Goal: Task Accomplishment & Management: Use online tool/utility

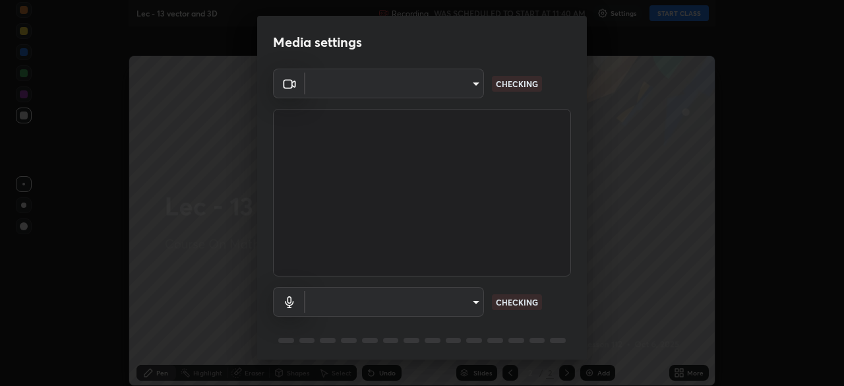
scroll to position [386, 844]
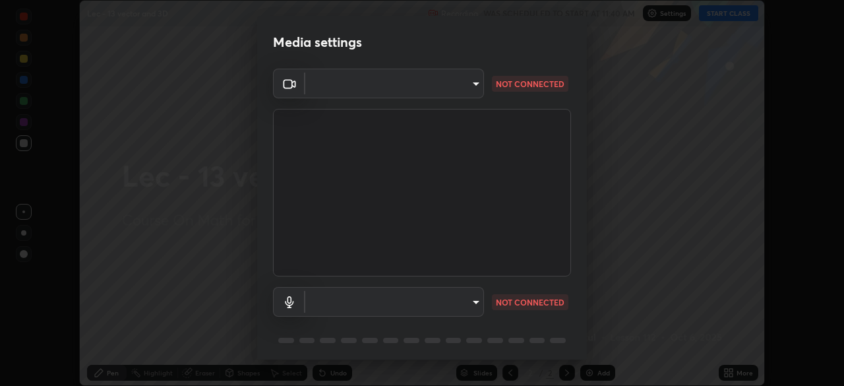
type input "602de966f07612c225d0d734a81bf2b3dfa22a7197a6e355c0b3fff2af0fd9a5"
type input "dcff9dd4a5d8f016058d33b4f376770678f7099c9aa91c8fa1968b471839a167"
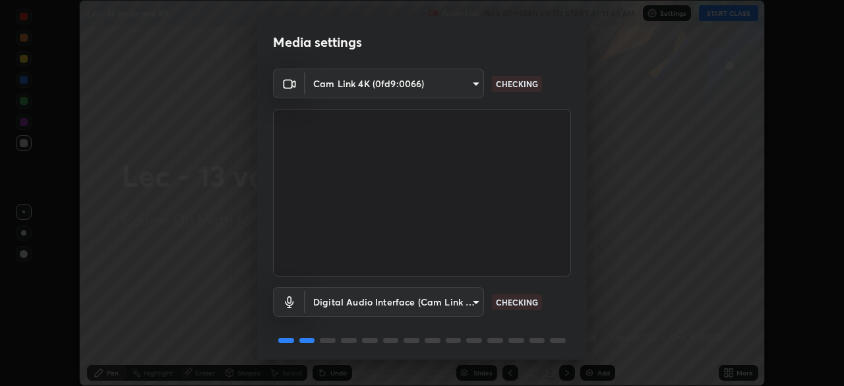
scroll to position [47, 0]
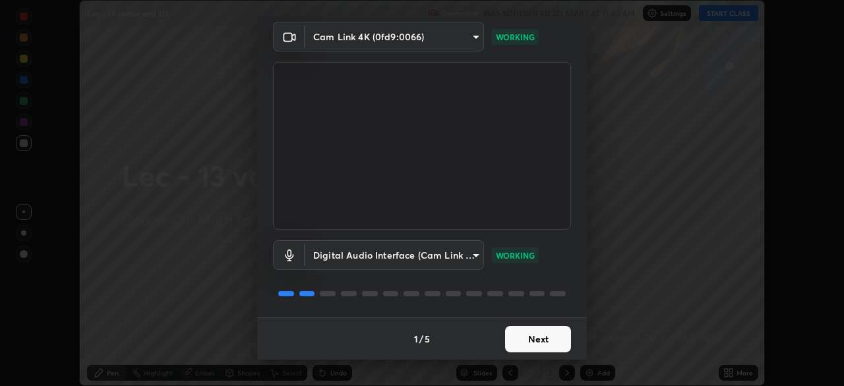
click at [541, 337] on button "Next" at bounding box center [538, 339] width 66 height 26
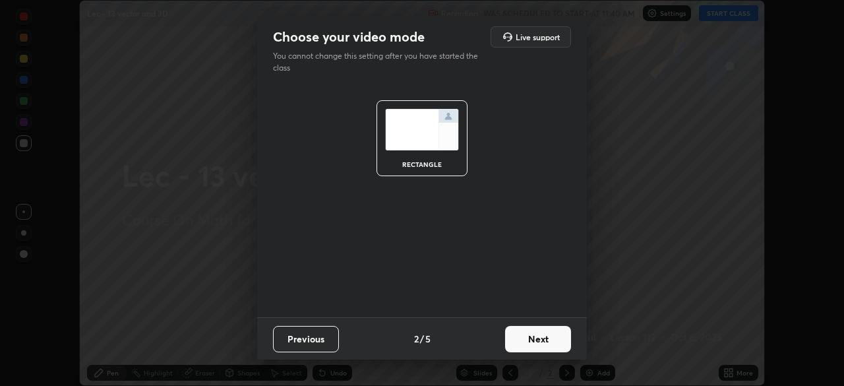
click at [544, 336] on button "Next" at bounding box center [538, 339] width 66 height 26
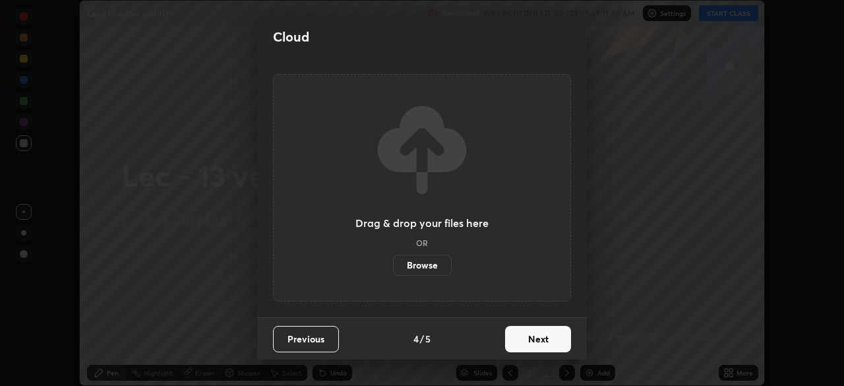
click at [543, 336] on button "Next" at bounding box center [538, 339] width 66 height 26
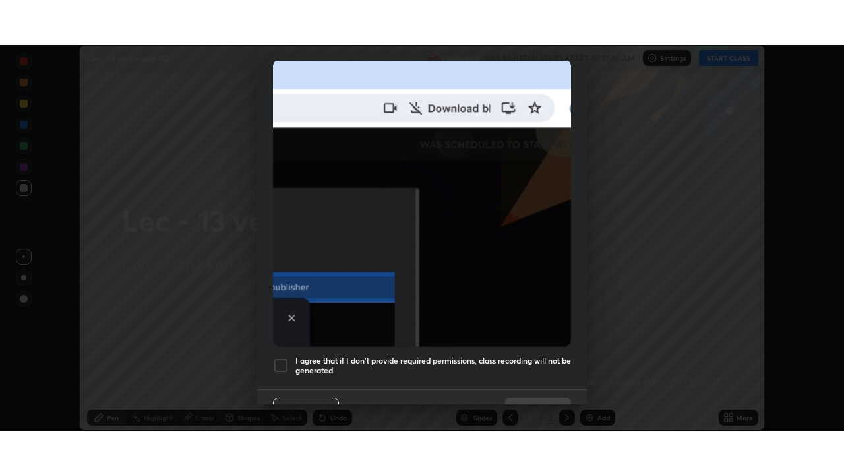
scroll to position [316, 0]
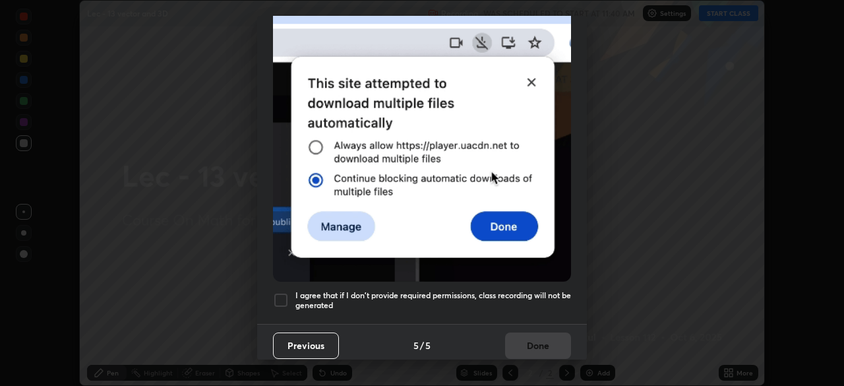
click at [522, 290] on h5 "I agree that if I don't provide required permissions, class recording will not …" at bounding box center [433, 300] width 276 height 20
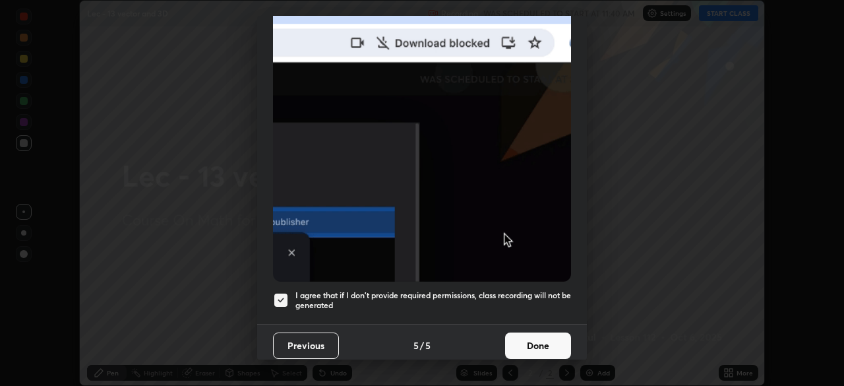
click at [540, 335] on button "Done" at bounding box center [538, 345] width 66 height 26
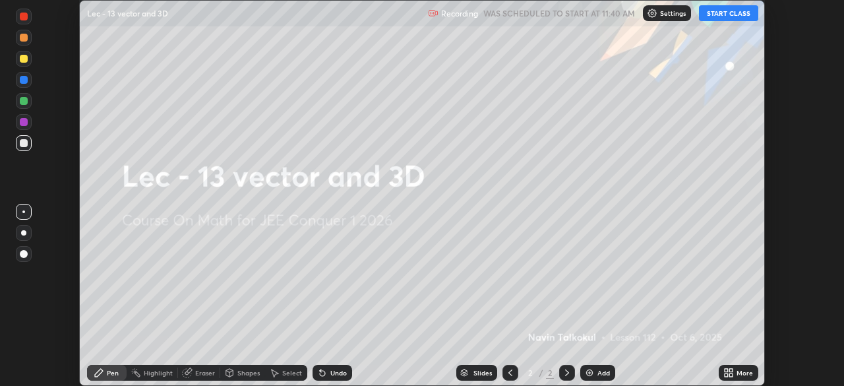
click at [738, 17] on button "START CLASS" at bounding box center [728, 13] width 59 height 16
click at [730, 374] on icon at bounding box center [730, 374] width 3 height 3
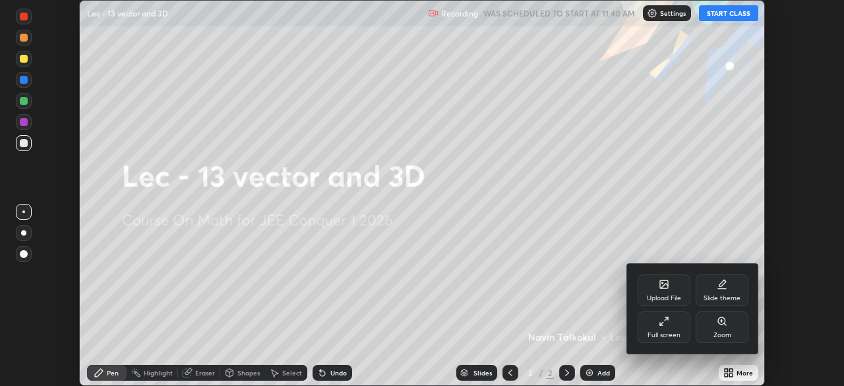
click at [668, 332] on div "Full screen" at bounding box center [663, 335] width 33 height 7
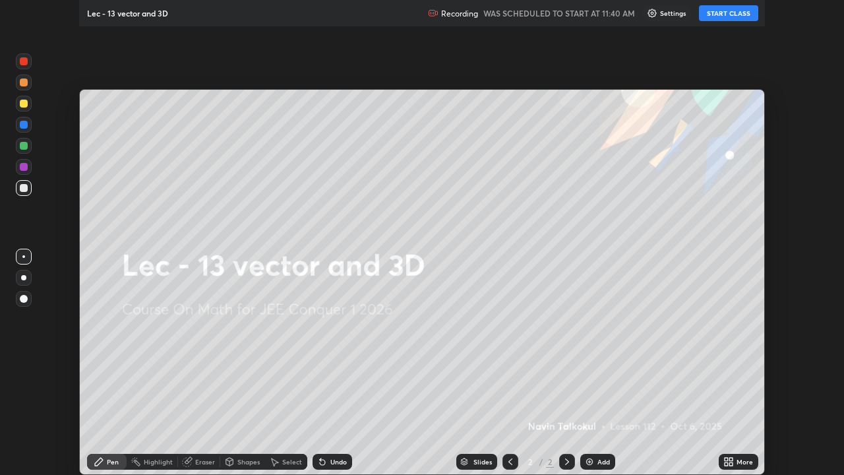
scroll to position [475, 844]
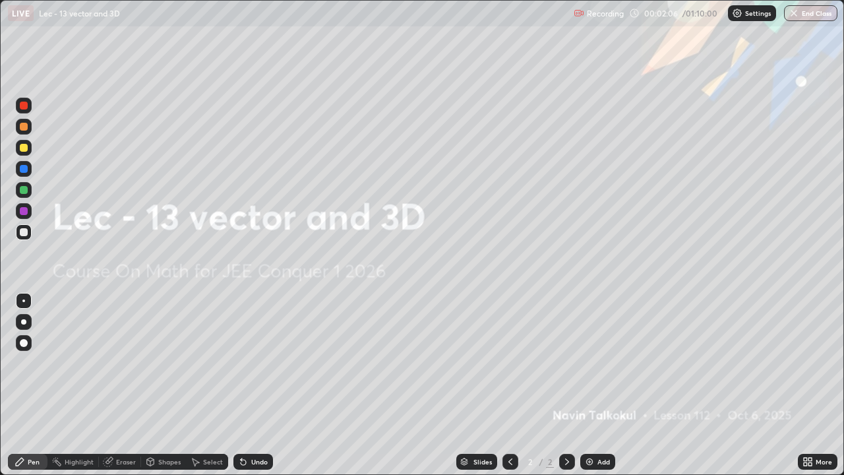
click at [595, 385] on div "Add" at bounding box center [597, 461] width 35 height 16
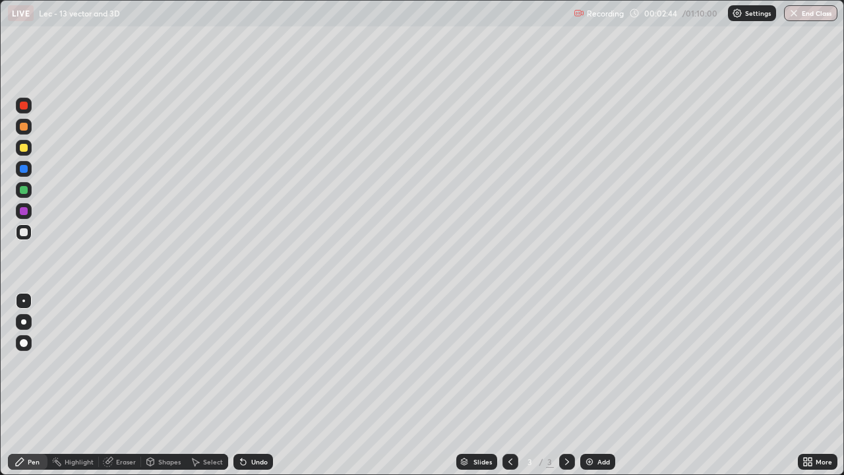
click at [127, 385] on div "Eraser" at bounding box center [126, 461] width 20 height 7
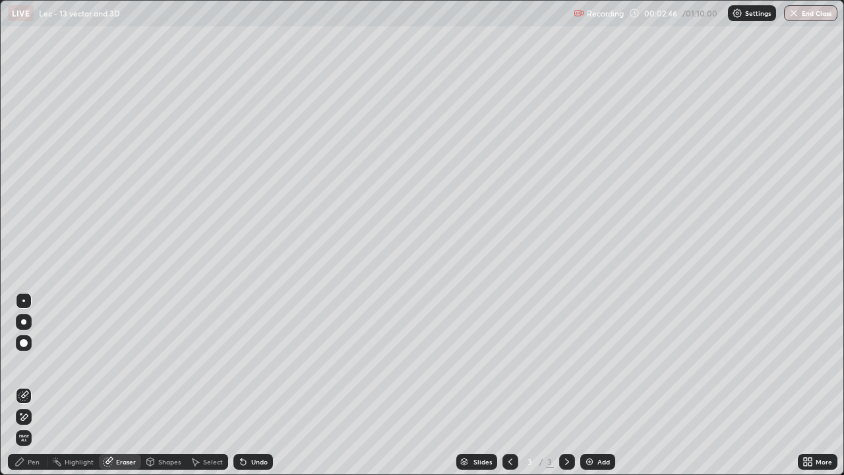
click at [36, 385] on div "Pen" at bounding box center [34, 461] width 12 height 7
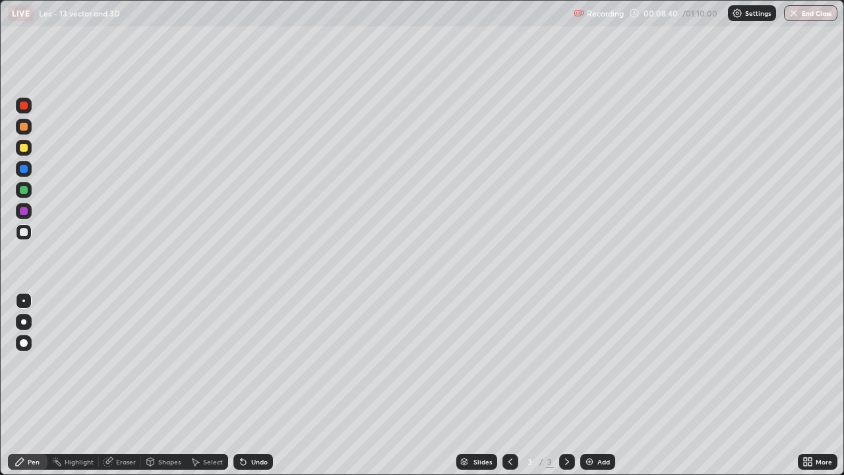
click at [587, 385] on img at bounding box center [589, 461] width 11 height 11
click at [509, 385] on icon at bounding box center [510, 461] width 11 height 11
click at [563, 385] on icon at bounding box center [567, 461] width 11 height 11
click at [505, 385] on icon at bounding box center [510, 461] width 11 height 11
click at [562, 385] on icon at bounding box center [567, 461] width 11 height 11
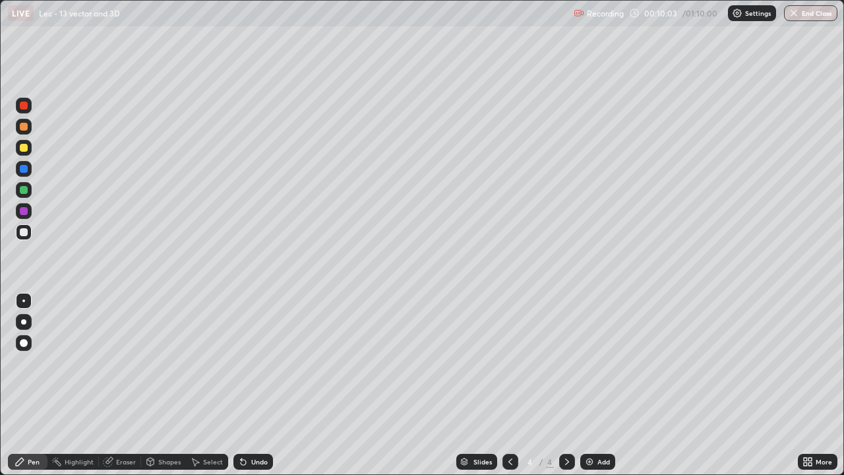
click at [252, 385] on div "Undo" at bounding box center [253, 461] width 40 height 16
click at [259, 385] on div "Undo" at bounding box center [259, 461] width 16 height 7
click at [260, 385] on div "Undo" at bounding box center [259, 461] width 16 height 7
click at [602, 385] on div "Add" at bounding box center [603, 461] width 13 height 7
click at [248, 385] on div "Undo" at bounding box center [253, 461] width 40 height 16
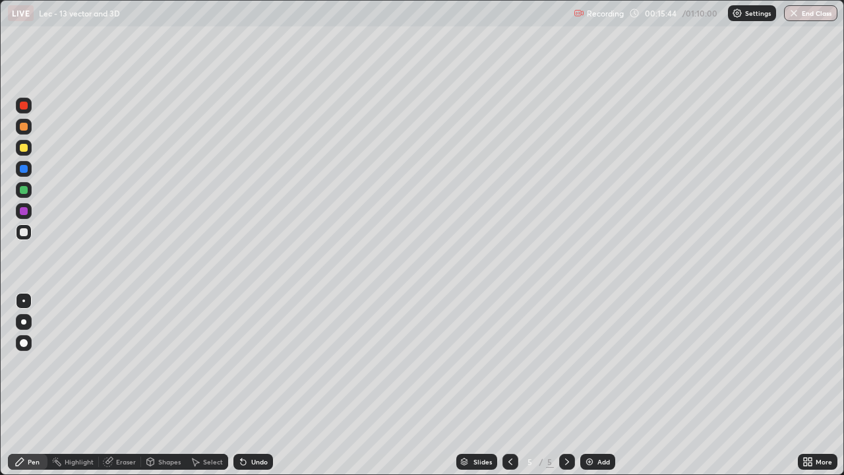
click at [26, 193] on div at bounding box center [24, 190] width 8 height 8
click at [24, 232] on div at bounding box center [24, 232] width 8 height 8
click at [258, 385] on div "Undo" at bounding box center [259, 461] width 16 height 7
click at [260, 385] on div "Undo" at bounding box center [259, 461] width 16 height 7
click at [258, 385] on div "Undo" at bounding box center [259, 461] width 16 height 7
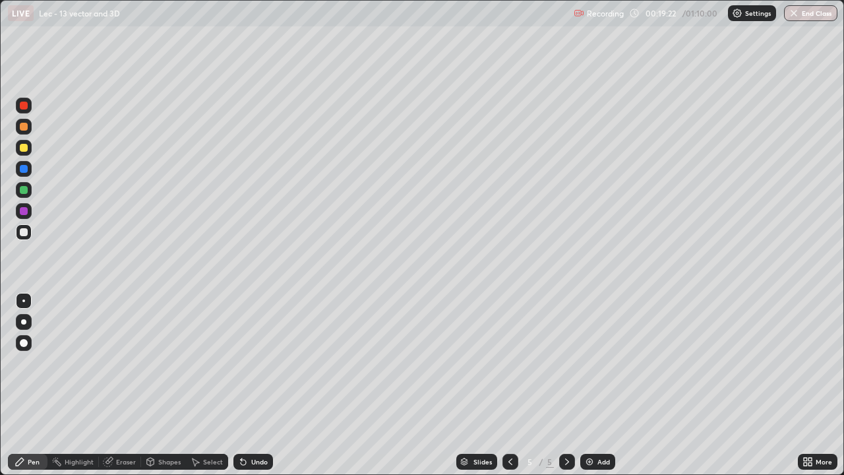
click at [252, 385] on div "Undo" at bounding box center [253, 461] width 40 height 16
click at [250, 385] on div "Undo" at bounding box center [253, 461] width 40 height 16
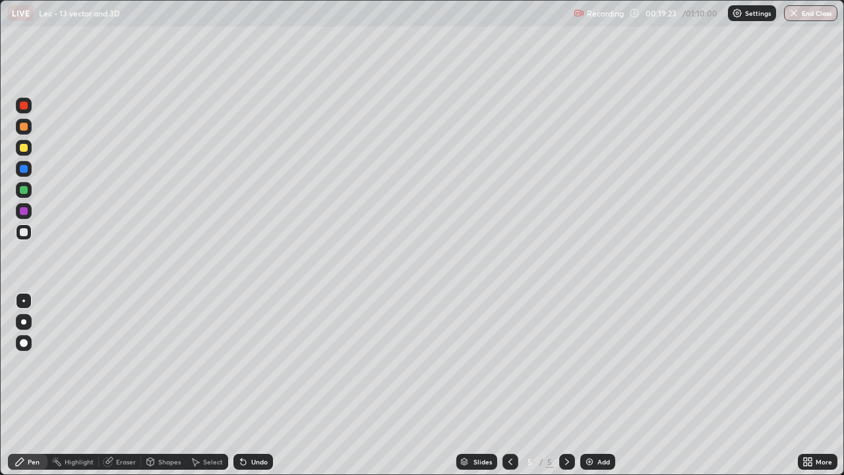
click at [250, 385] on div "Undo" at bounding box center [253, 461] width 40 height 16
click at [247, 385] on div "Undo" at bounding box center [253, 461] width 40 height 16
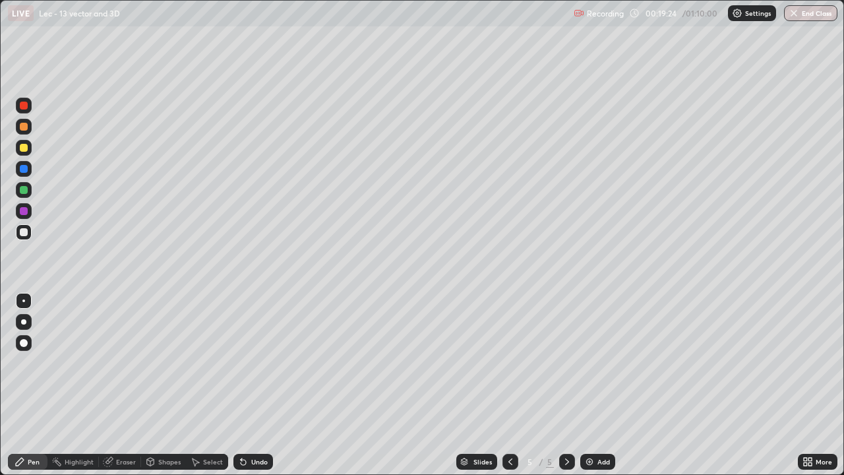
click at [244, 385] on div "Undo" at bounding box center [253, 461] width 40 height 16
click at [243, 385] on div "Undo" at bounding box center [253, 461] width 40 height 16
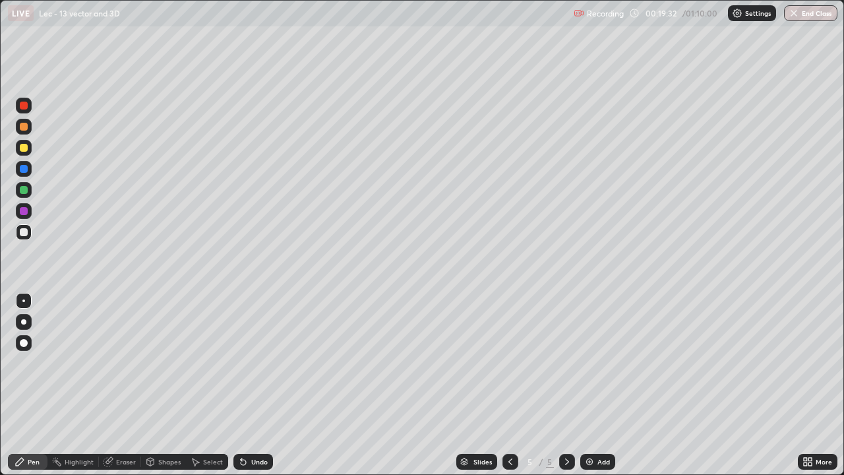
click at [258, 385] on div "Undo" at bounding box center [259, 461] width 16 height 7
click at [254, 385] on div "Undo" at bounding box center [259, 461] width 16 height 7
click at [252, 385] on div "Undo" at bounding box center [259, 461] width 16 height 7
click at [247, 385] on div "Undo" at bounding box center [253, 461] width 40 height 16
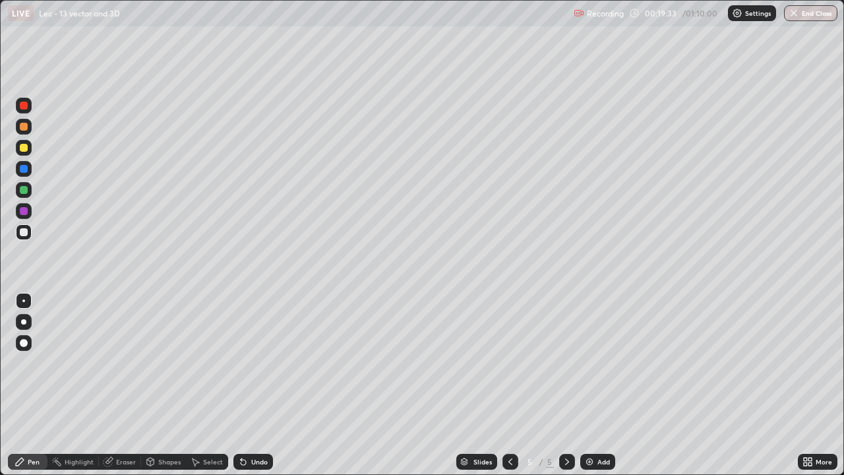
click at [247, 385] on div "Undo" at bounding box center [253, 461] width 40 height 16
click at [246, 385] on icon at bounding box center [243, 461] width 11 height 11
click at [595, 385] on div "Add" at bounding box center [597, 461] width 35 height 16
click at [509, 385] on icon at bounding box center [510, 461] width 11 height 11
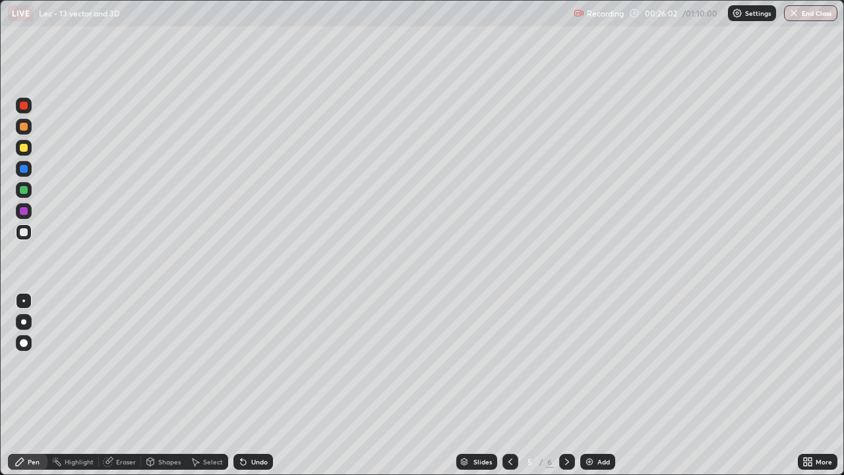
click at [566, 385] on icon at bounding box center [567, 461] width 11 height 11
click at [509, 385] on icon at bounding box center [510, 461] width 11 height 11
click at [563, 385] on icon at bounding box center [567, 461] width 11 height 11
click at [590, 385] on img at bounding box center [589, 461] width 11 height 11
click at [595, 385] on div "Add" at bounding box center [597, 461] width 35 height 16
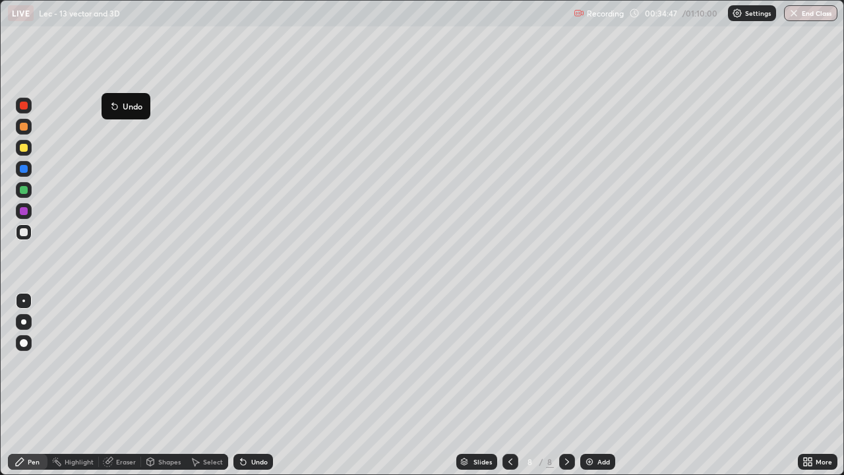
click at [109, 100] on button "Undo" at bounding box center [126, 106] width 38 height 16
click at [256, 385] on div "Undo" at bounding box center [259, 461] width 16 height 7
click at [256, 385] on div "Undo" at bounding box center [253, 461] width 40 height 16
click at [254, 385] on div "Undo" at bounding box center [253, 461] width 40 height 16
click at [252, 385] on div "Undo" at bounding box center [253, 461] width 40 height 16
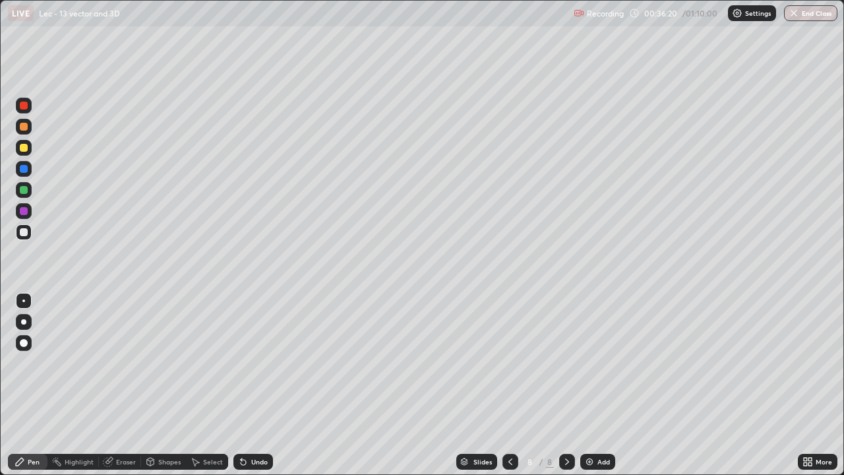
click at [264, 385] on div "Undo" at bounding box center [259, 461] width 16 height 7
click at [258, 385] on div "Undo" at bounding box center [253, 461] width 40 height 16
click at [260, 385] on div "Undo" at bounding box center [253, 461] width 40 height 16
click at [262, 385] on div "Undo" at bounding box center [253, 461] width 40 height 16
click at [261, 385] on div "Undo" at bounding box center [253, 461] width 40 height 16
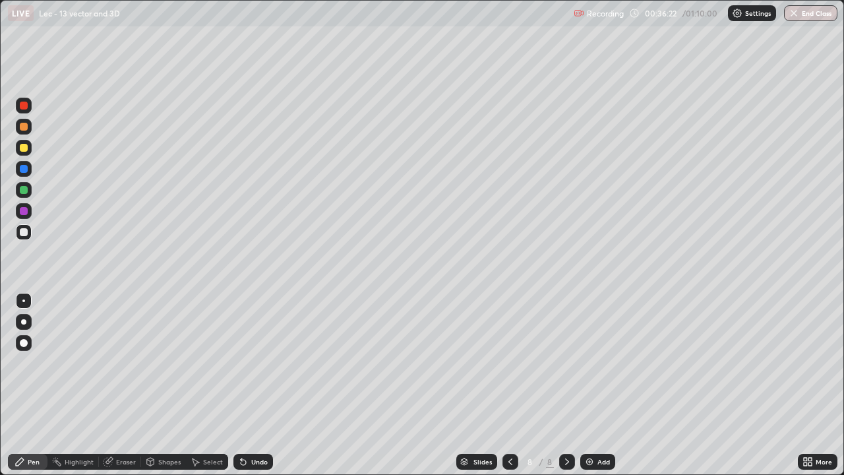
click at [261, 385] on div "Undo" at bounding box center [253, 461] width 40 height 16
click at [260, 385] on div "Undo" at bounding box center [253, 461] width 40 height 16
click at [258, 385] on div "Undo" at bounding box center [253, 461] width 40 height 16
click at [257, 385] on div "Undo" at bounding box center [253, 461] width 40 height 16
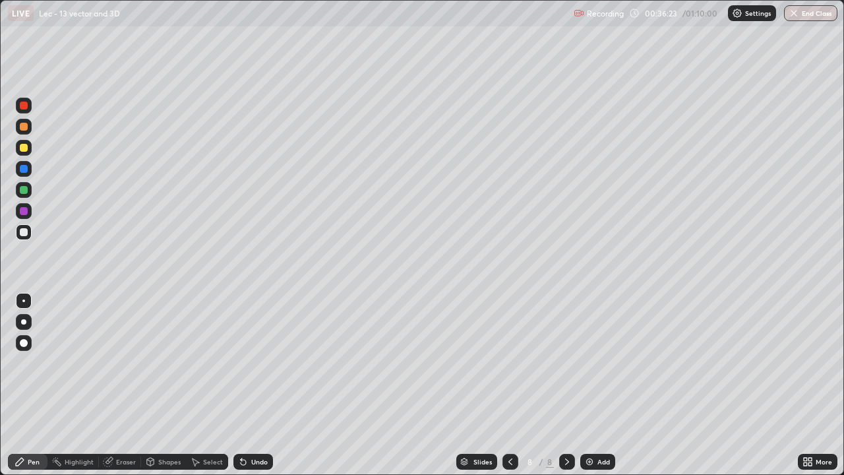
click at [255, 385] on div "Undo" at bounding box center [253, 461] width 40 height 16
click at [593, 385] on img at bounding box center [589, 461] width 11 height 11
click at [252, 385] on div "Undo" at bounding box center [259, 461] width 16 height 7
click at [251, 385] on div "Undo" at bounding box center [259, 461] width 16 height 7
click at [247, 385] on icon at bounding box center [243, 461] width 11 height 11
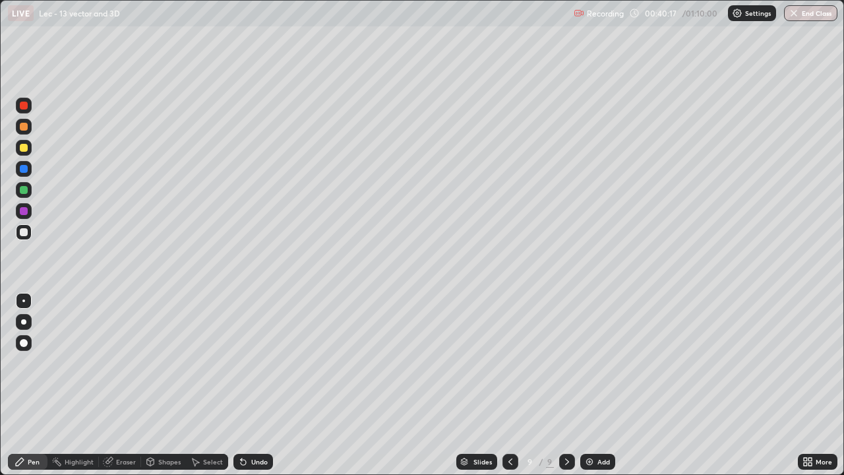
click at [123, 385] on div "Eraser" at bounding box center [126, 461] width 20 height 7
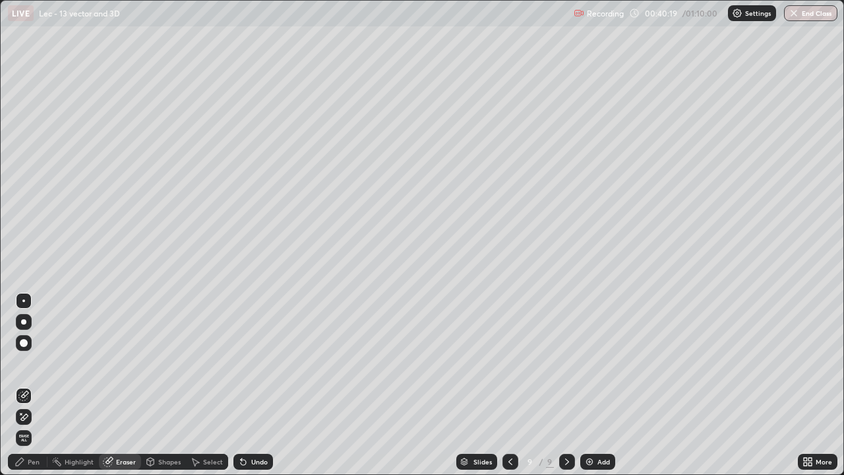
click at [30, 385] on div "Pen" at bounding box center [34, 461] width 12 height 7
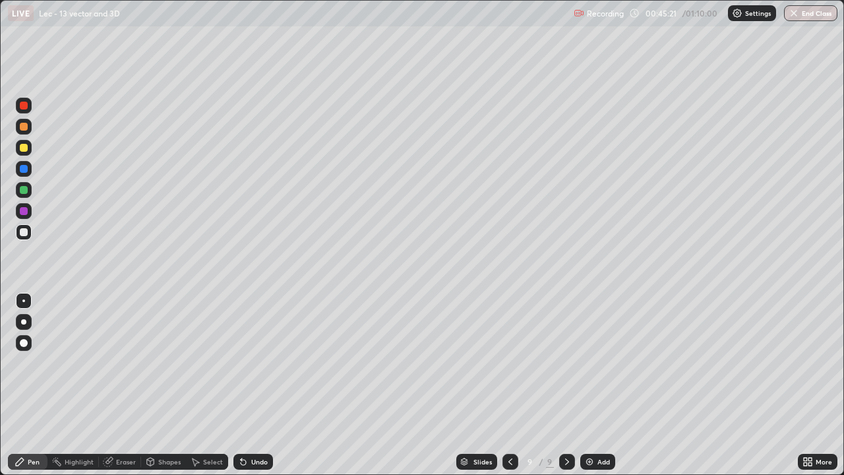
click at [598, 385] on div "Add" at bounding box center [603, 461] width 13 height 7
click at [257, 385] on div "Undo" at bounding box center [259, 461] width 16 height 7
click at [245, 385] on div "Undo" at bounding box center [253, 461] width 40 height 16
click at [243, 385] on icon at bounding box center [243, 461] width 5 height 5
click at [241, 385] on icon at bounding box center [241, 458] width 1 height 1
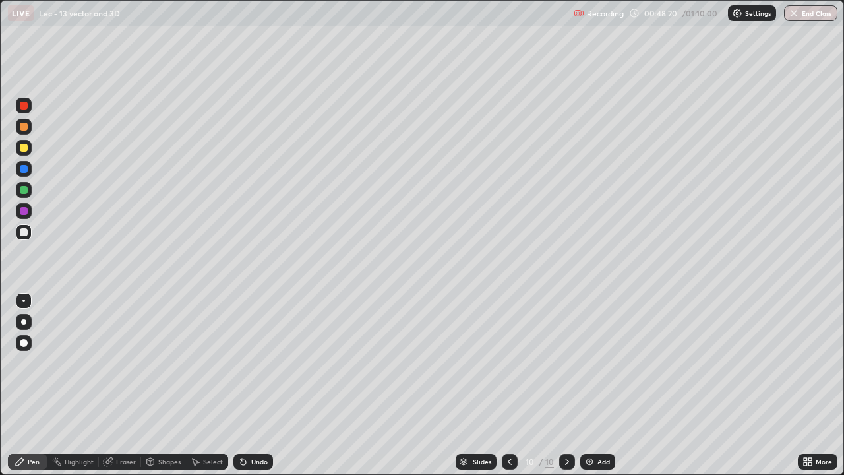
click at [598, 385] on div "Add" at bounding box center [603, 461] width 13 height 7
click at [509, 385] on icon at bounding box center [510, 461] width 11 height 11
click at [565, 385] on icon at bounding box center [567, 461] width 4 height 7
click at [503, 385] on div at bounding box center [510, 461] width 16 height 16
click at [562, 385] on icon at bounding box center [567, 461] width 11 height 11
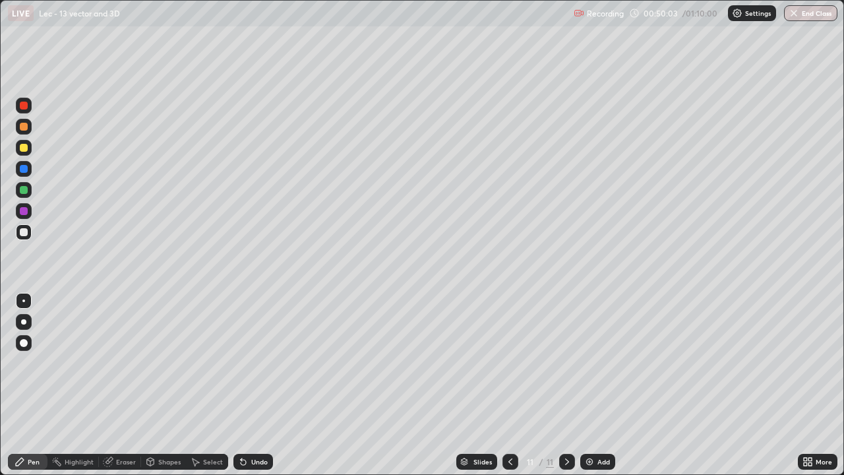
click at [510, 385] on icon at bounding box center [510, 461] width 11 height 11
click at [566, 385] on icon at bounding box center [567, 461] width 11 height 11
click at [600, 385] on div "Add" at bounding box center [603, 461] width 13 height 7
click at [254, 385] on div "Undo" at bounding box center [259, 461] width 16 height 7
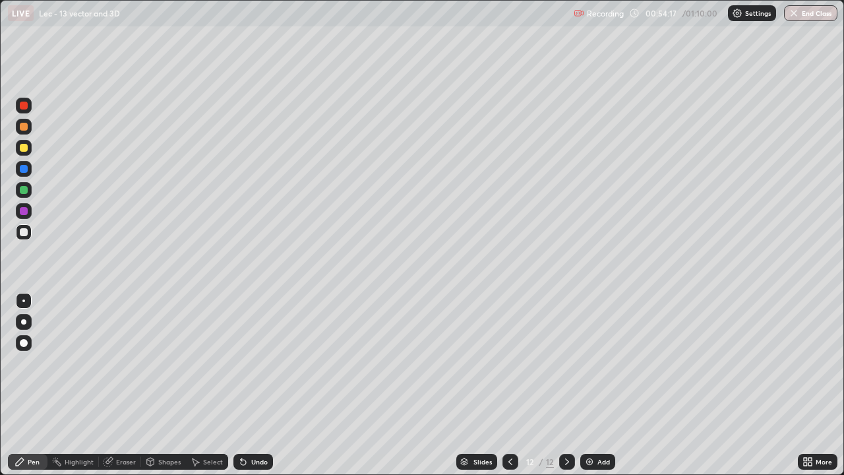
click at [251, 385] on div "Undo" at bounding box center [259, 461] width 16 height 7
click at [254, 385] on div "Undo" at bounding box center [253, 461] width 40 height 16
click at [255, 385] on div "Undo" at bounding box center [253, 461] width 40 height 16
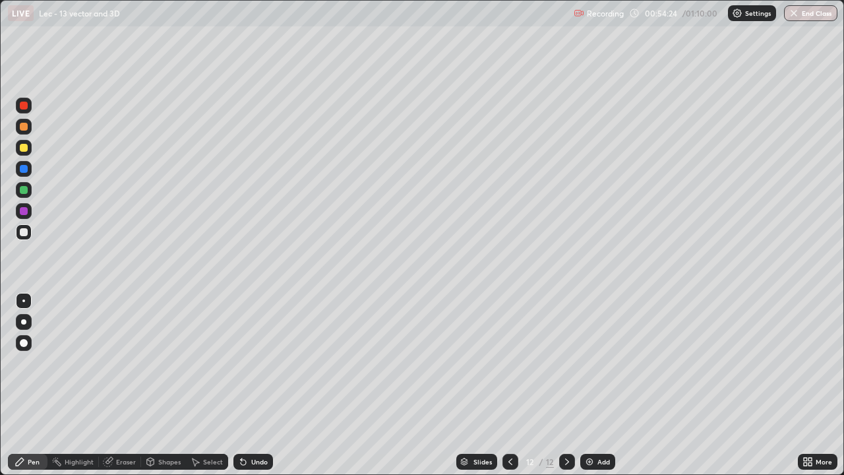
click at [256, 385] on div "Undo" at bounding box center [253, 461] width 40 height 16
click at [258, 385] on div "Undo" at bounding box center [259, 461] width 16 height 7
click at [266, 385] on div "Undo" at bounding box center [253, 461] width 40 height 16
click at [313, 385] on div "Slides 12 / 12 Add" at bounding box center [535, 461] width 525 height 26
click at [266, 385] on div "Undo" at bounding box center [253, 461] width 40 height 16
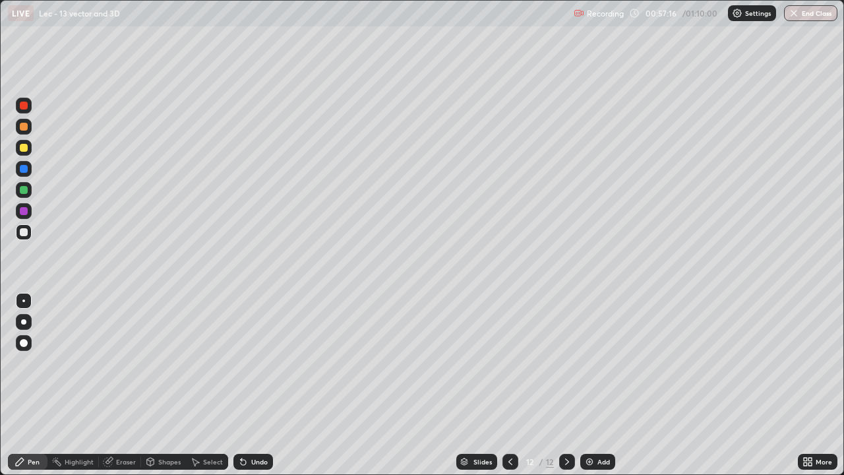
click at [134, 385] on div "Eraser" at bounding box center [126, 461] width 20 height 7
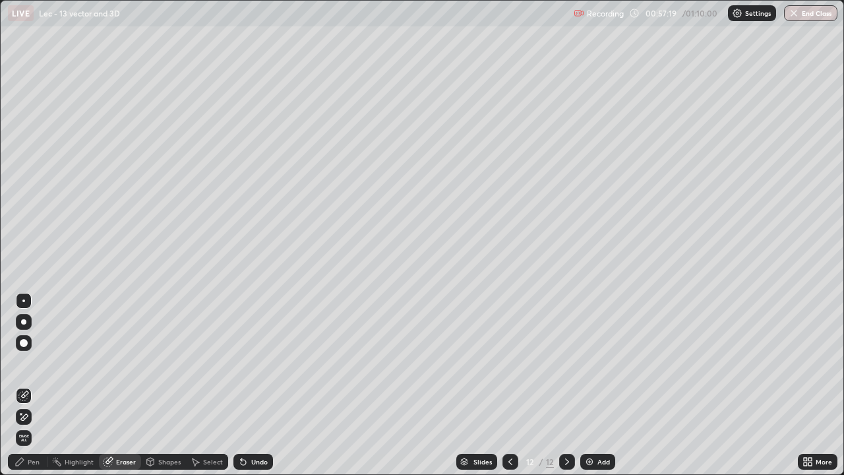
click at [35, 385] on div "Pen" at bounding box center [34, 461] width 12 height 7
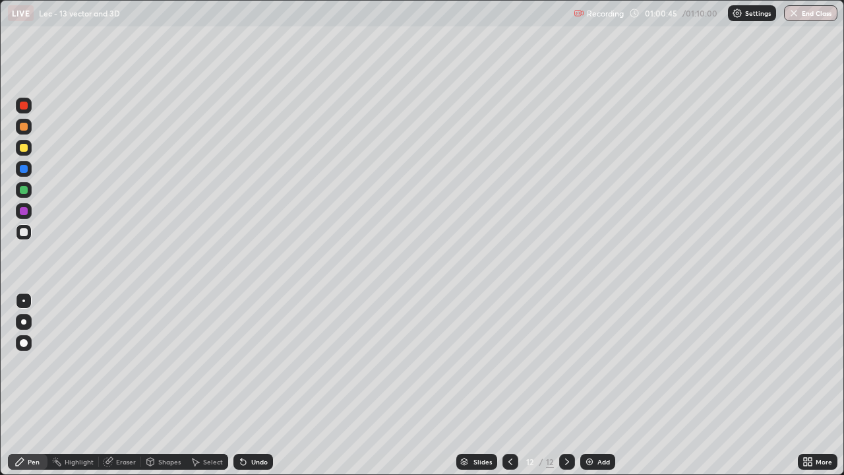
click at [792, 18] on button "End Class" at bounding box center [810, 13] width 53 height 16
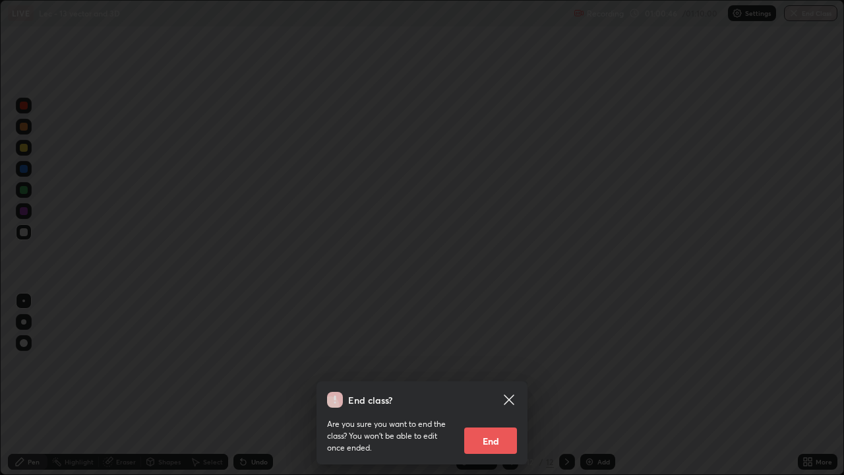
click at [504, 385] on button "End" at bounding box center [490, 440] width 53 height 26
